Goal: Navigation & Orientation: Find specific page/section

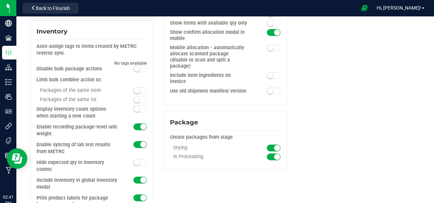
scroll to position [722, 0]
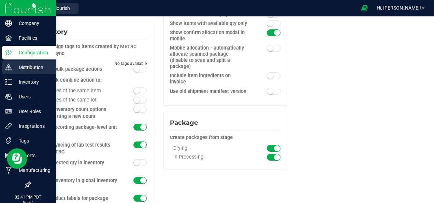
click at [6, 63] on div "Distribution" at bounding box center [29, 67] width 54 height 14
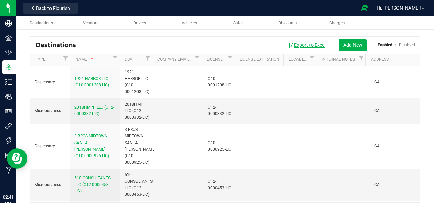
click at [304, 48] on button "Export to Excel" at bounding box center [307, 45] width 46 height 12
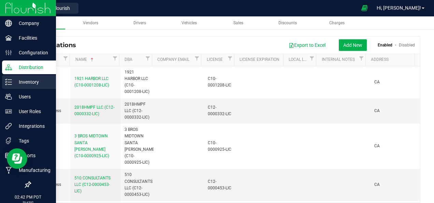
click at [9, 81] on icon at bounding box center [8, 82] width 7 height 7
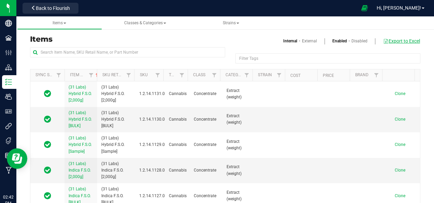
click at [402, 38] on button "Export to Excel" at bounding box center [402, 41] width 38 height 12
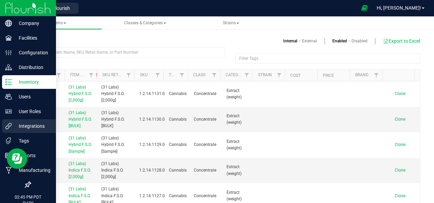
click at [44, 128] on p "Integrations" at bounding box center [32, 126] width 41 height 8
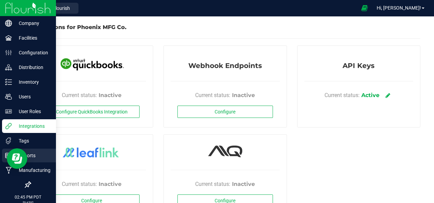
click at [39, 153] on p "Reports" at bounding box center [32, 155] width 41 height 8
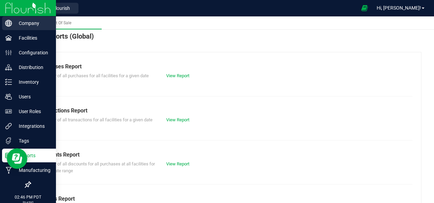
click at [28, 22] on p "Company" at bounding box center [32, 23] width 41 height 8
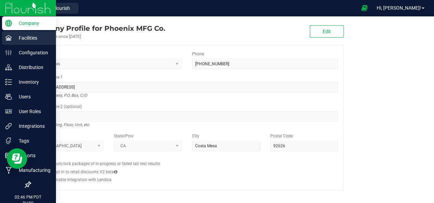
click at [30, 38] on p "Facilities" at bounding box center [32, 38] width 41 height 8
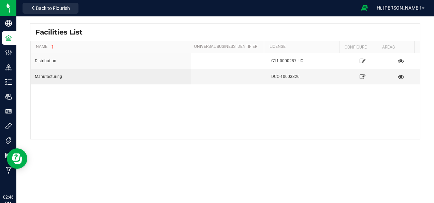
click at [162, 113] on div "Distribution C11-0000287-LIC Manufacturing DCC-10003326" at bounding box center [225, 95] width 389 height 85
click at [82, 81] on td "Manufacturing" at bounding box center [111, 76] width 160 height 15
click at [360, 76] on icon at bounding box center [363, 76] width 6 height 5
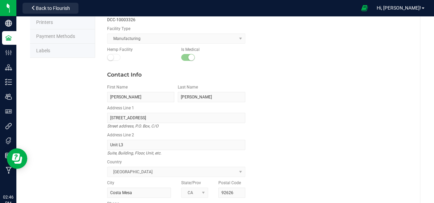
scroll to position [6, 0]
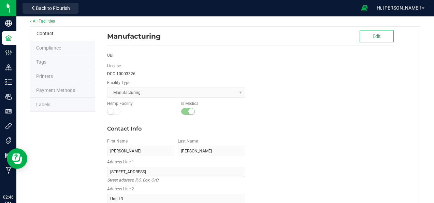
click at [70, 46] on li "Compliance" at bounding box center [62, 48] width 65 height 14
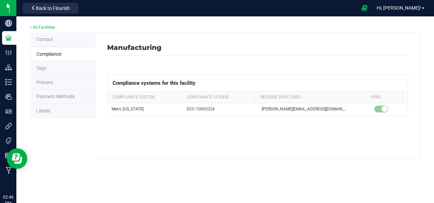
click at [72, 69] on li "Tags" at bounding box center [62, 68] width 65 height 14
